Goal: Task Accomplishment & Management: Use online tool/utility

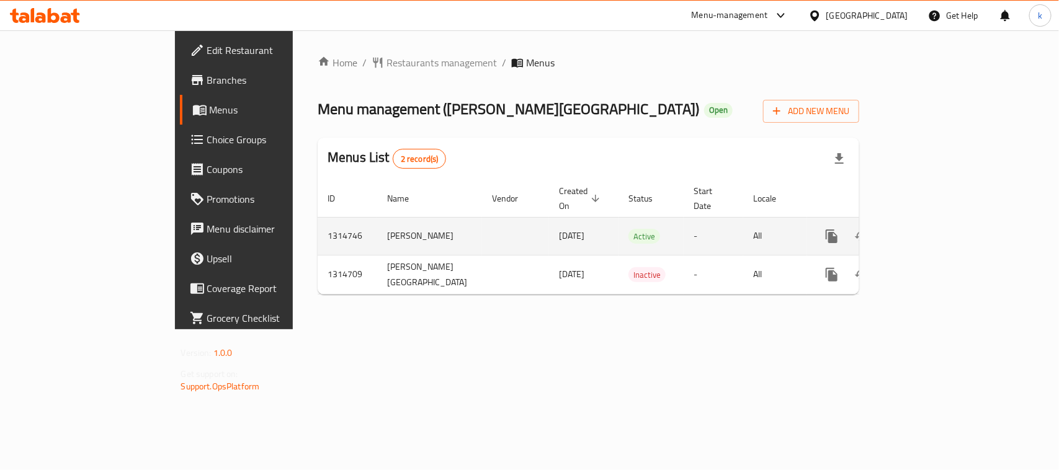
click at [928, 229] on icon "enhanced table" at bounding box center [921, 236] width 15 height 15
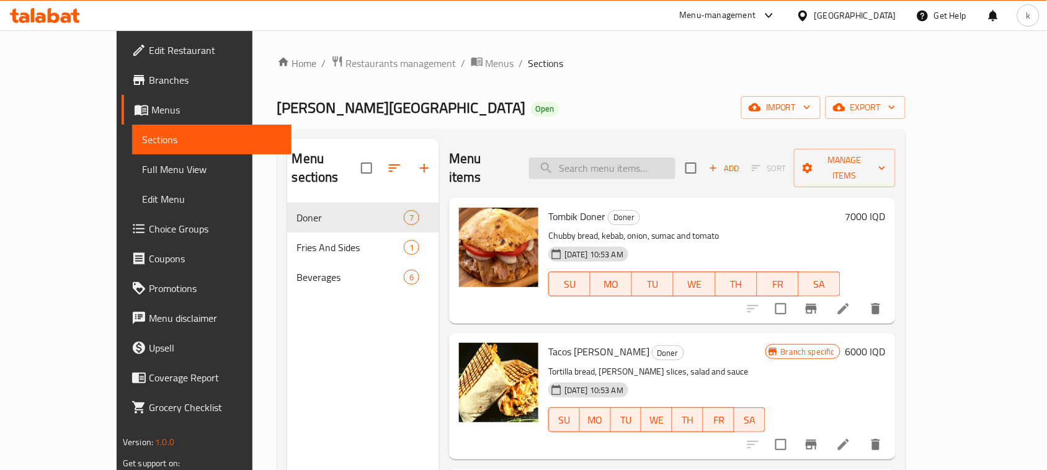
click at [665, 161] on input "search" at bounding box center [602, 169] width 146 height 22
paste input "Meat Doner"
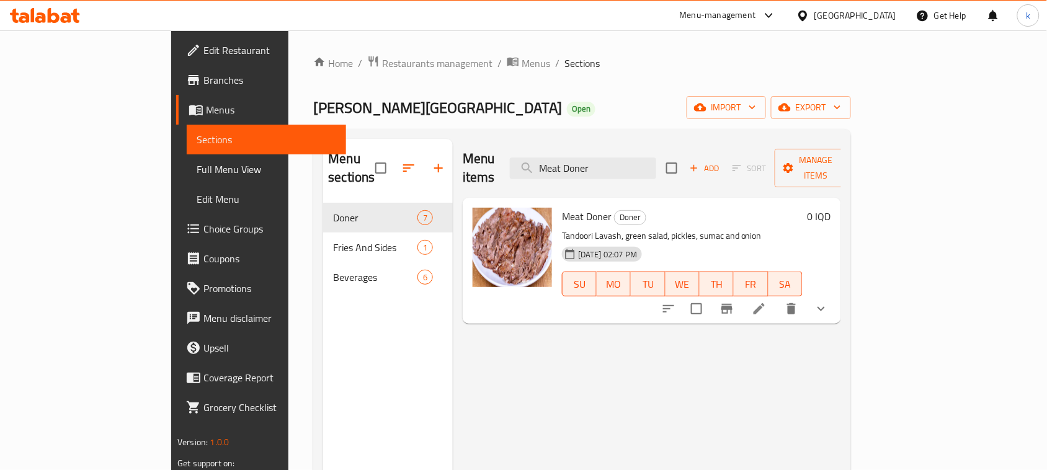
type input "Meat Doner"
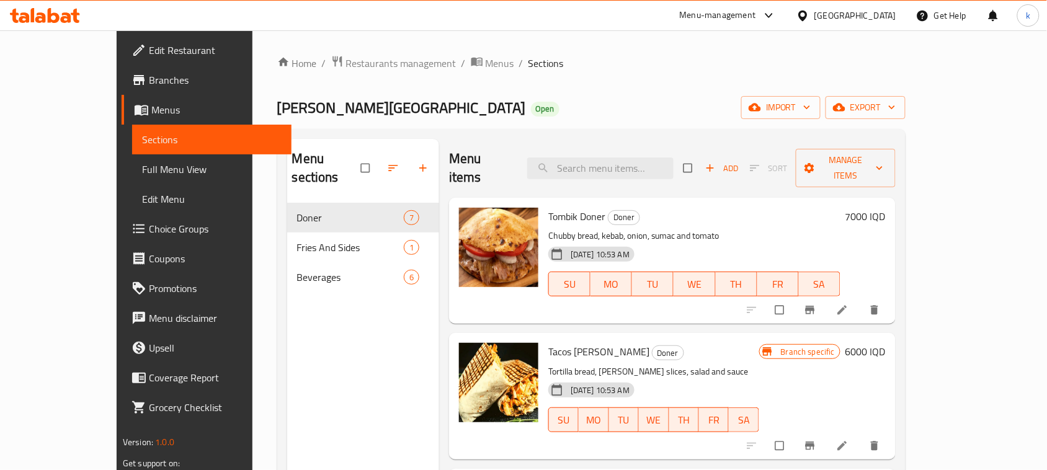
click at [132, 159] on link "Full Menu View" at bounding box center [211, 169] width 159 height 30
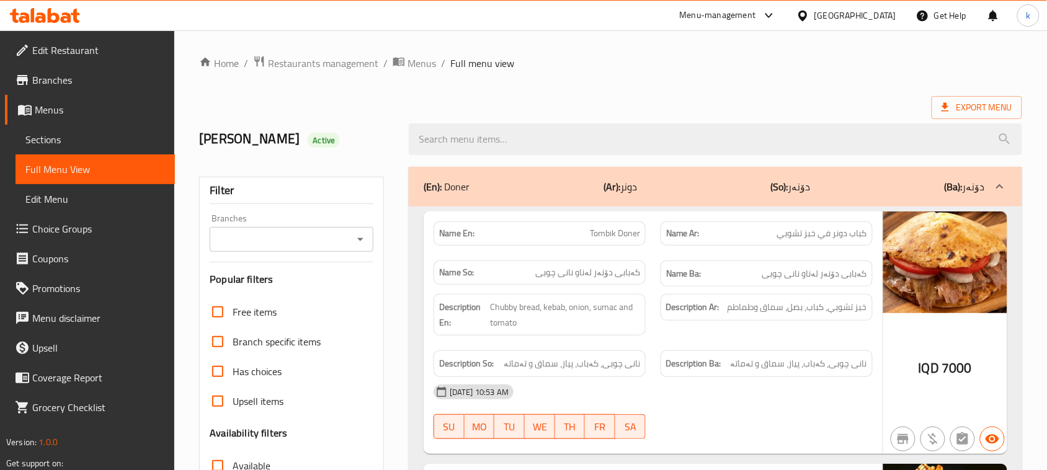
click at [360, 239] on icon "Open" at bounding box center [360, 239] width 6 height 3
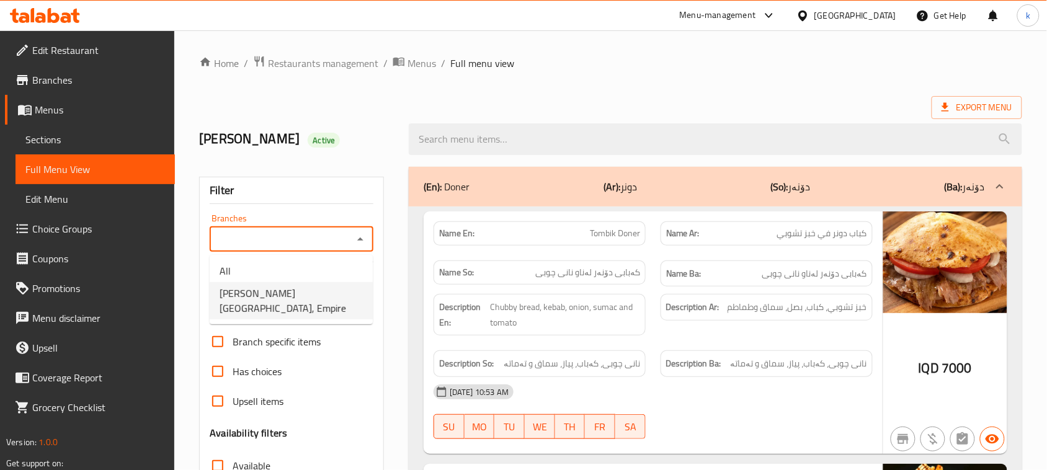
click at [276, 289] on span "Doner House, Empire" at bounding box center [291, 301] width 143 height 30
type input "Doner House, Empire"
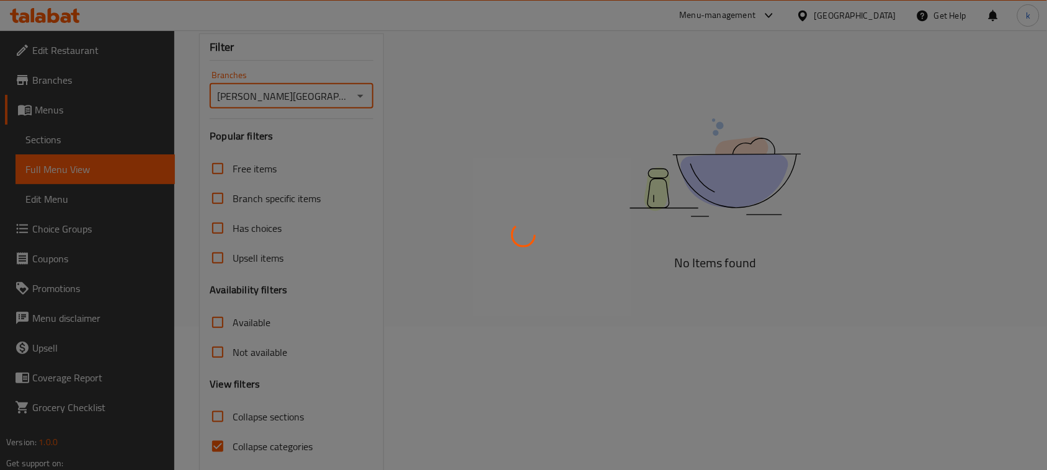
scroll to position [190, 0]
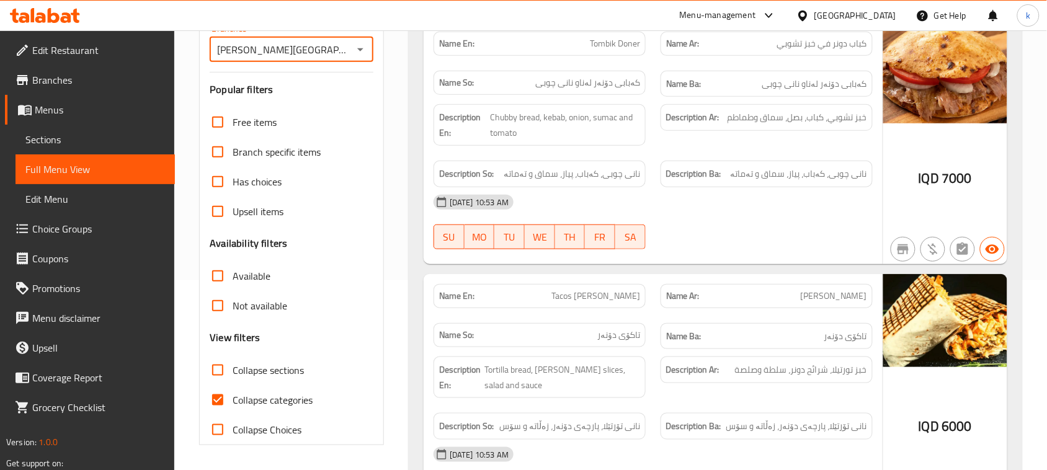
click at [217, 404] on input "Collapse categories" at bounding box center [218, 400] width 30 height 30
checkbox input "false"
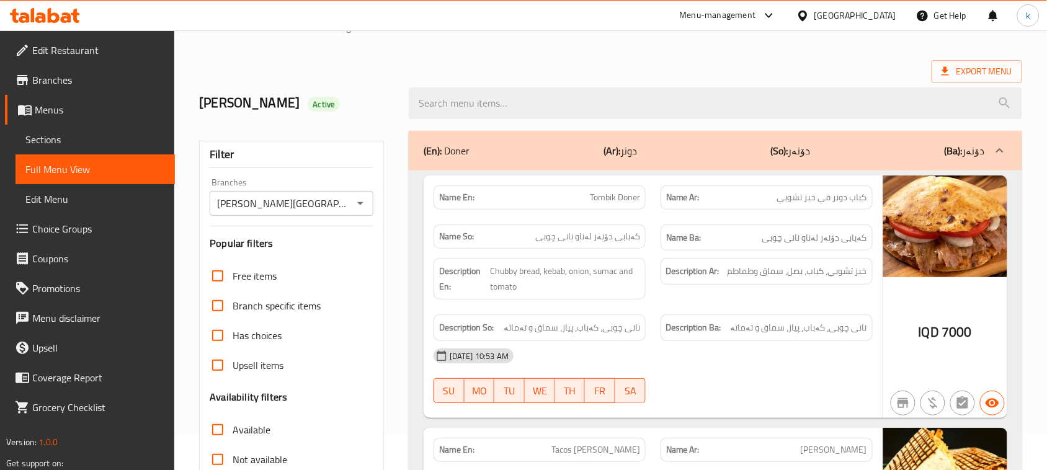
scroll to position [35, 0]
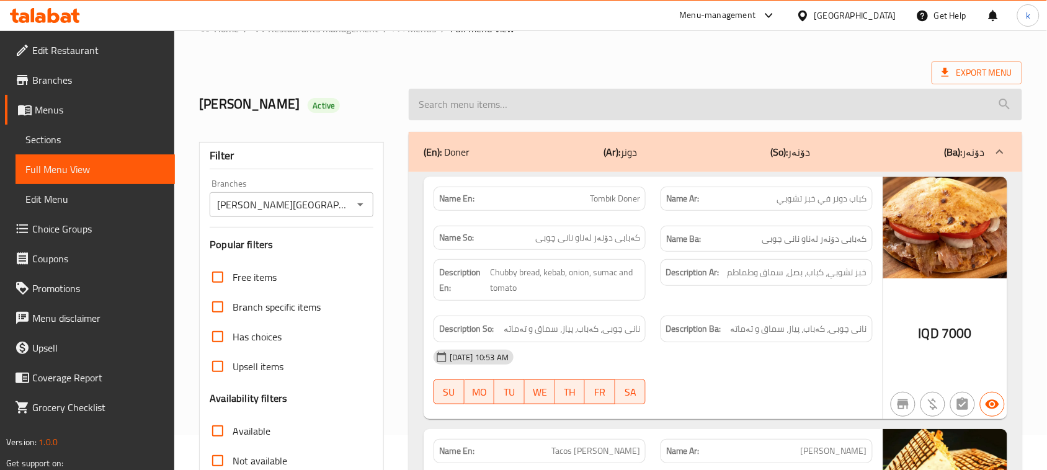
click at [462, 107] on input "search" at bounding box center [715, 105] width 613 height 32
paste input "Meat Doner"
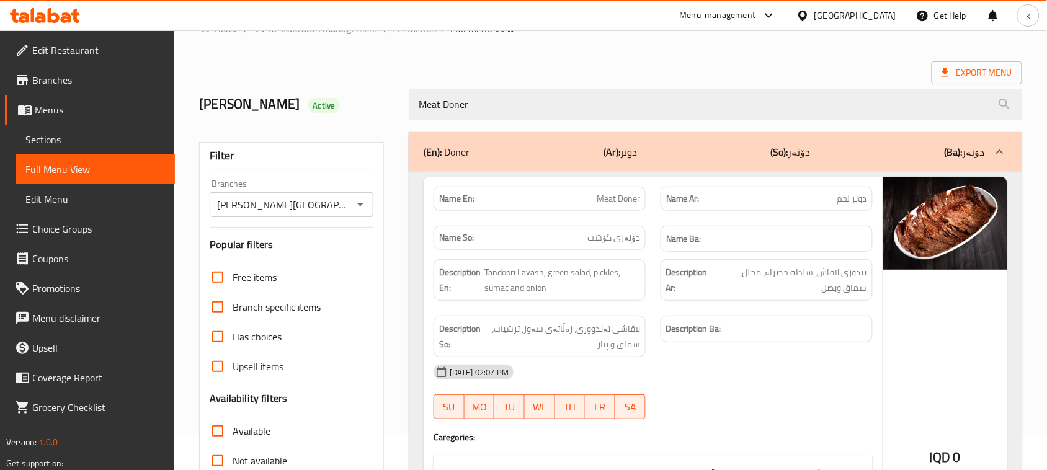
type input "Meat Doner"
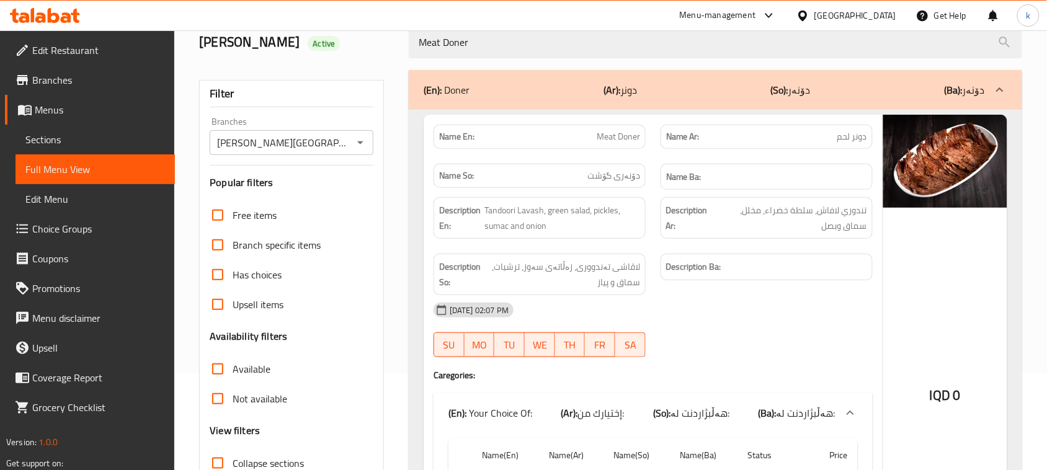
scroll to position [0, 0]
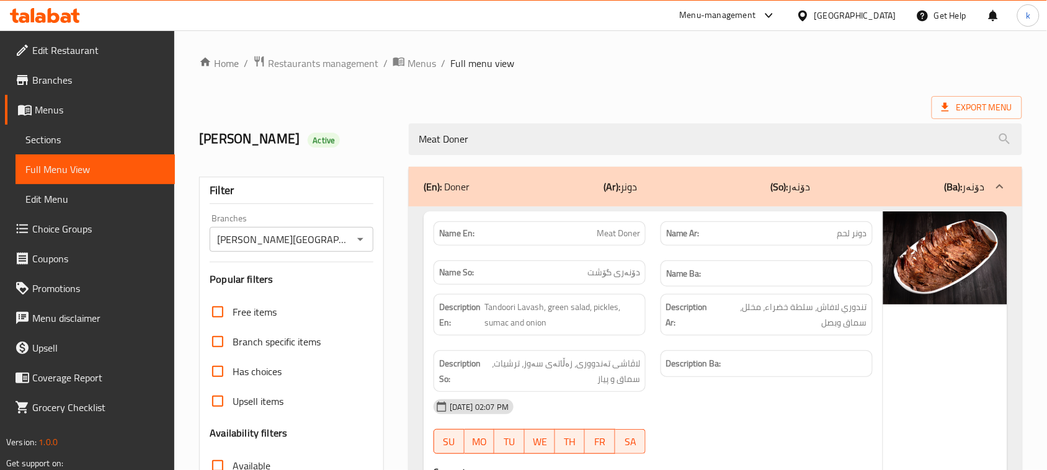
drag, startPoint x: 491, startPoint y: 138, endPoint x: 309, endPoint y: 138, distance: 181.7
click at [313, 138] on div "Mohammed Alzangana Active Meat Doner" at bounding box center [611, 139] width 838 height 55
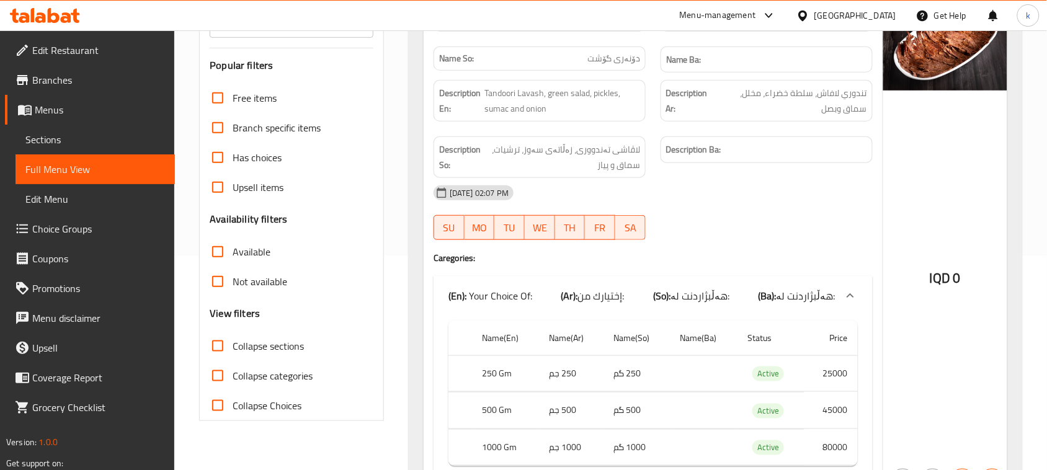
scroll to position [293, 0]
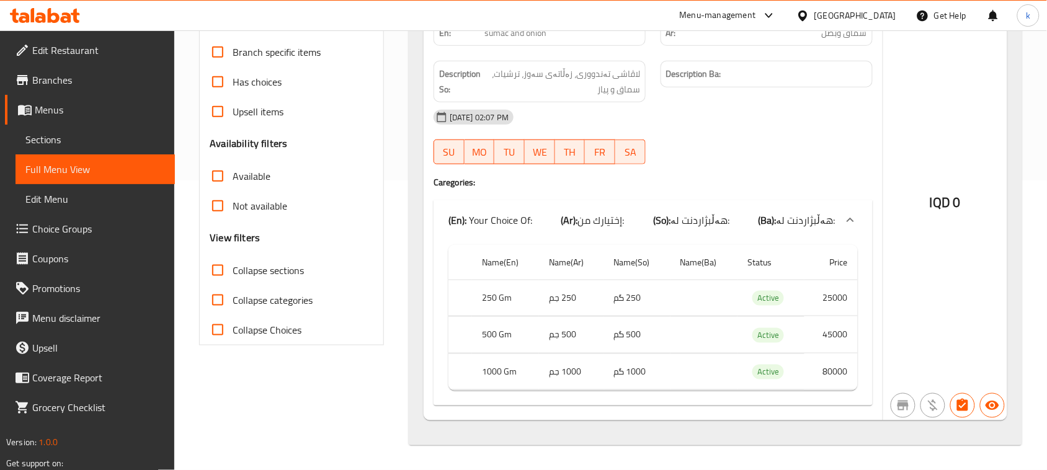
click at [45, 14] on icon at bounding box center [40, 17] width 11 height 11
